Goal: Information Seeking & Learning: Learn about a topic

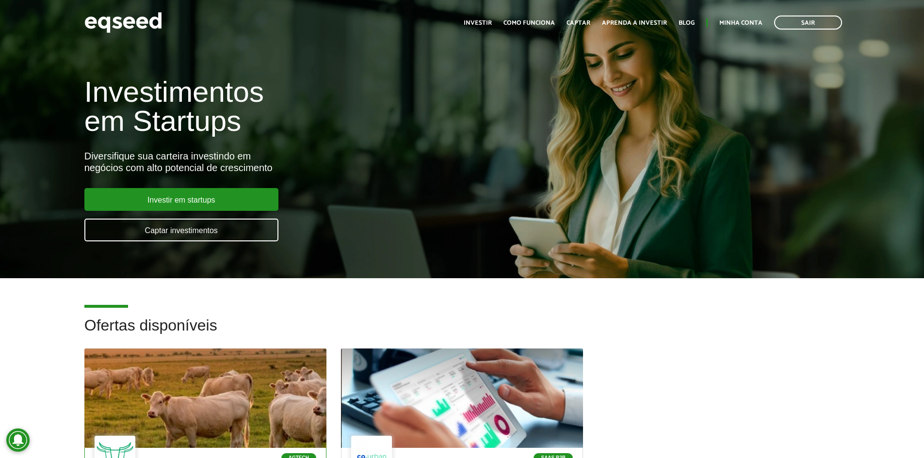
scroll to position [194, 0]
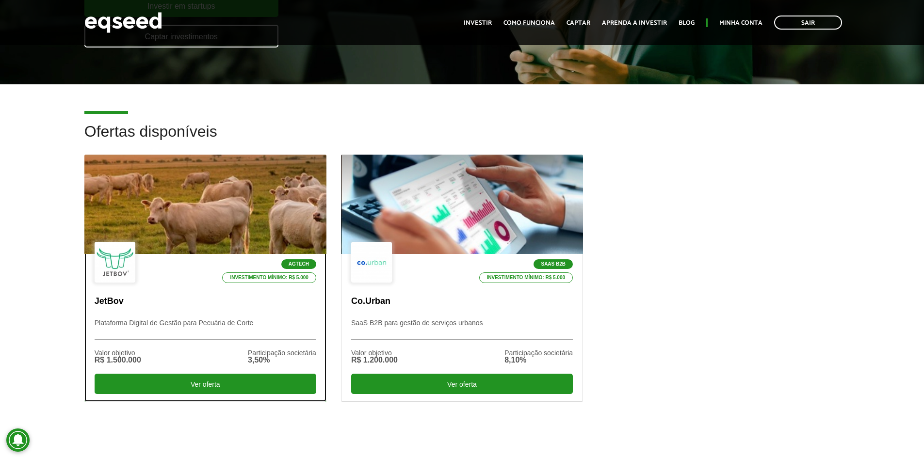
click at [195, 304] on p "JetBov" at bounding box center [206, 301] width 222 height 11
